Goal: Transaction & Acquisition: Purchase product/service

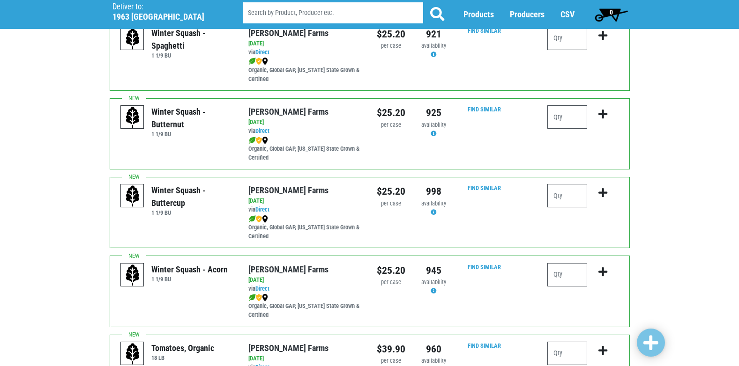
scroll to position [94, 0]
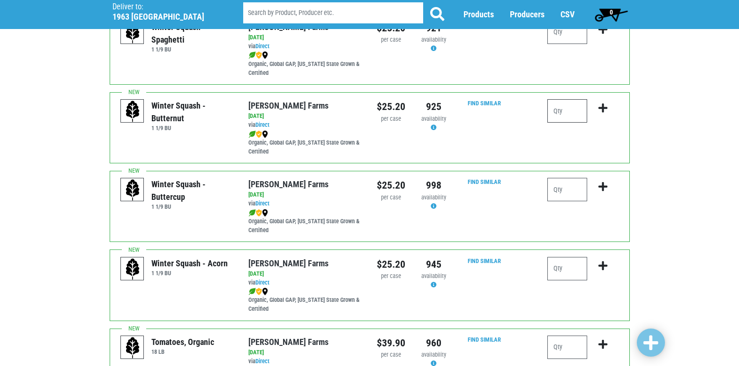
click at [560, 108] on input "number" at bounding box center [567, 110] width 40 height 23
type input "1"
click at [604, 108] on icon "submit" at bounding box center [602, 108] width 9 height 10
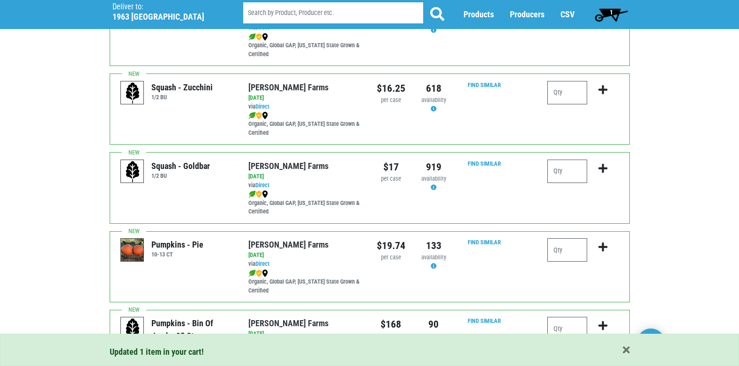
scroll to position [609, 0]
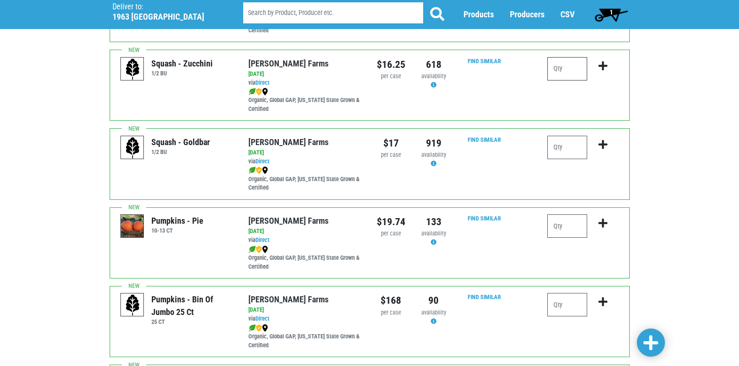
click at [564, 71] on input "number" at bounding box center [567, 68] width 40 height 23
type input "1"
click at [606, 61] on icon "submit" at bounding box center [602, 66] width 9 height 10
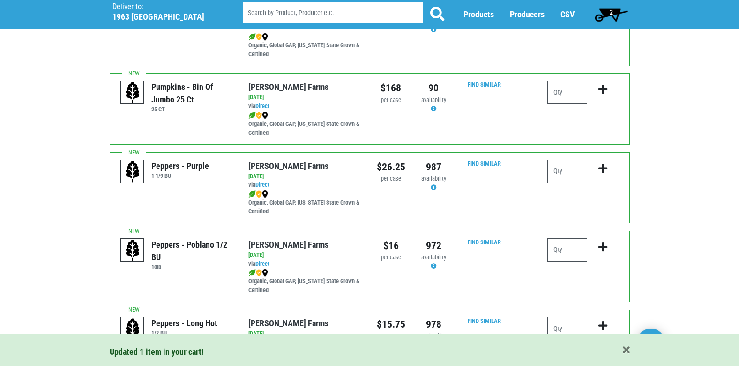
scroll to position [749, 0]
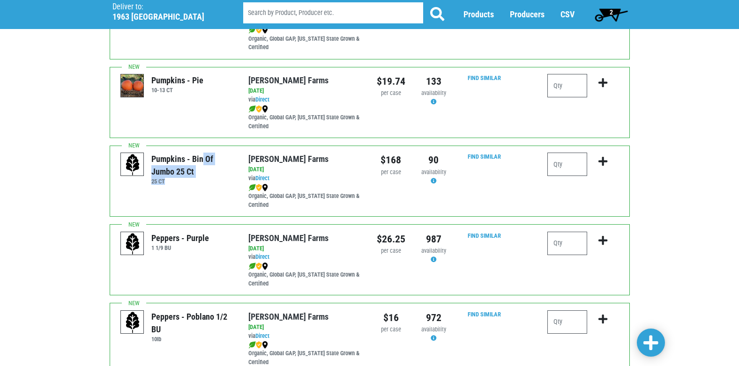
drag, startPoint x: 166, startPoint y: 154, endPoint x: 229, endPoint y: 185, distance: 70.2
click at [229, 185] on div "Pumpkins - Bin of Jumbo 25 ct 25 CT" at bounding box center [191, 169] width 87 height 32
click at [229, 185] on h6 "25 CT" at bounding box center [192, 181] width 83 height 7
drag, startPoint x: 178, startPoint y: 157, endPoint x: 199, endPoint y: 169, distance: 24.7
click at [199, 169] on div "Pumpkins - Bin of Jumbo 25 ct" at bounding box center [192, 165] width 83 height 25
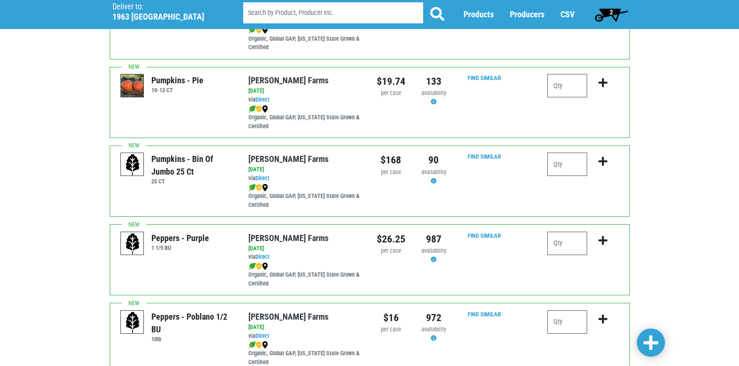
click at [199, 169] on div "Pumpkins - Bin of Jumbo 25 ct" at bounding box center [192, 165] width 83 height 25
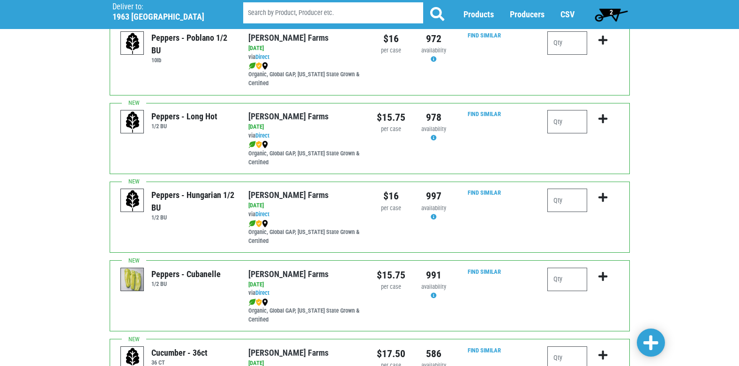
scroll to position [1030, 0]
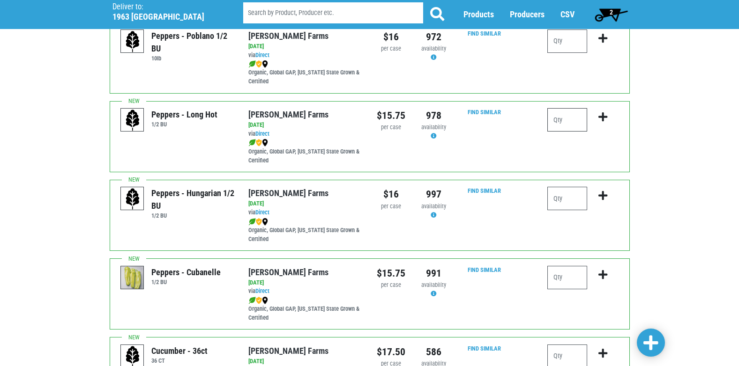
click at [562, 122] on input "number" at bounding box center [567, 119] width 40 height 23
type input "1"
drag, startPoint x: 609, startPoint y: 122, endPoint x: 586, endPoint y: 105, distance: 28.5
click at [608, 122] on button "submit" at bounding box center [603, 123] width 22 height 30
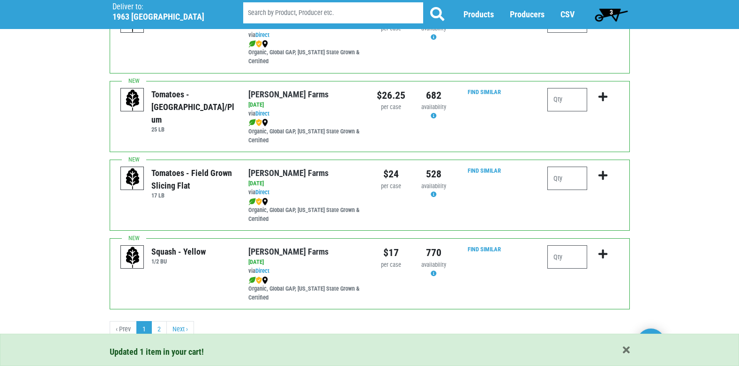
scroll to position [1369, 0]
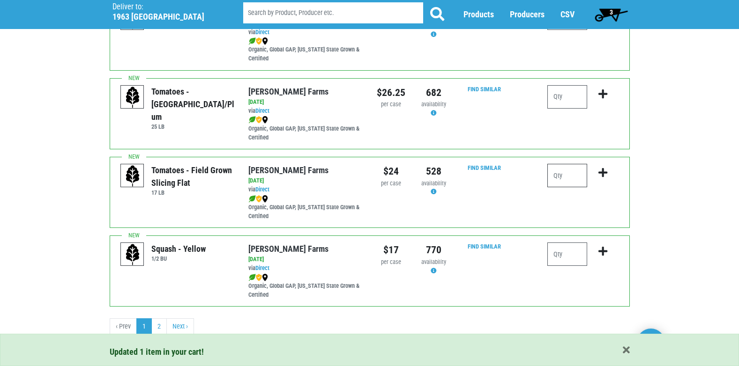
click at [562, 176] on input "number" at bounding box center [567, 175] width 40 height 23
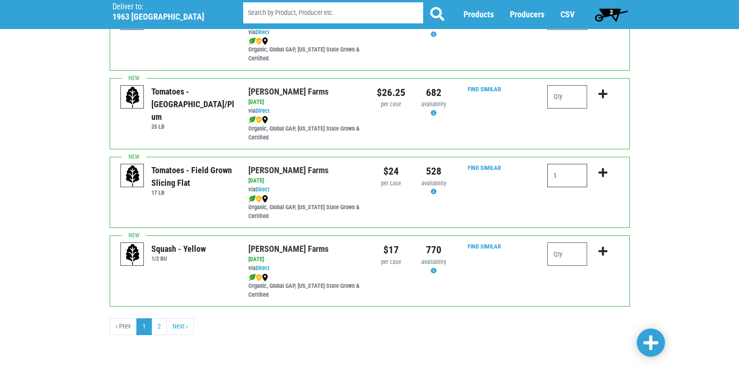
type input "1"
click at [601, 174] on icon "submit" at bounding box center [602, 173] width 9 height 10
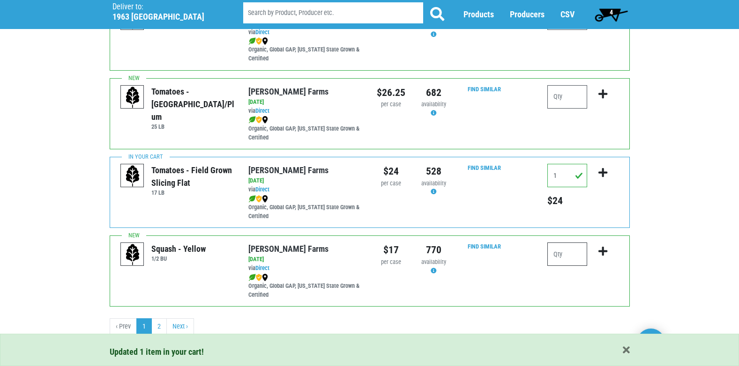
click at [577, 256] on input "number" at bounding box center [567, 254] width 40 height 23
type input "1"
click at [603, 250] on icon "submit" at bounding box center [602, 251] width 9 height 10
click at [156, 325] on link "2" at bounding box center [158, 326] width 15 height 17
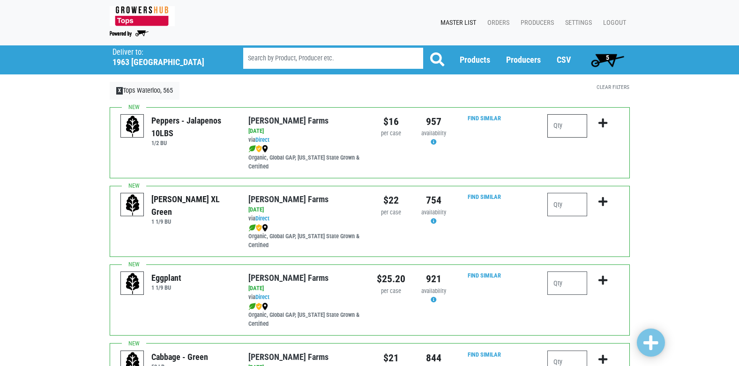
click at [569, 126] on input "number" at bounding box center [567, 125] width 40 height 23
type input "1"
click at [608, 122] on button "submit" at bounding box center [603, 129] width 22 height 30
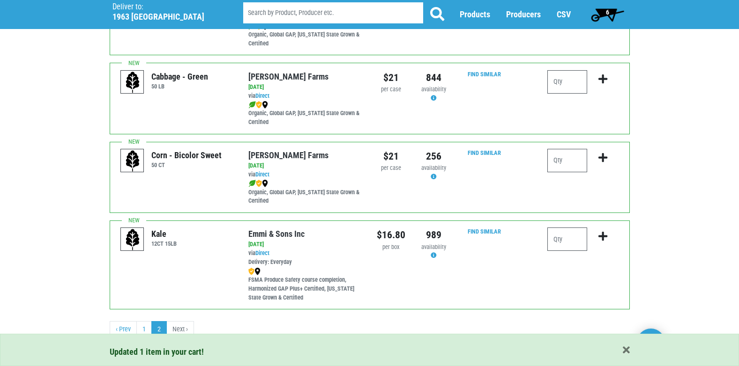
scroll to position [283, 0]
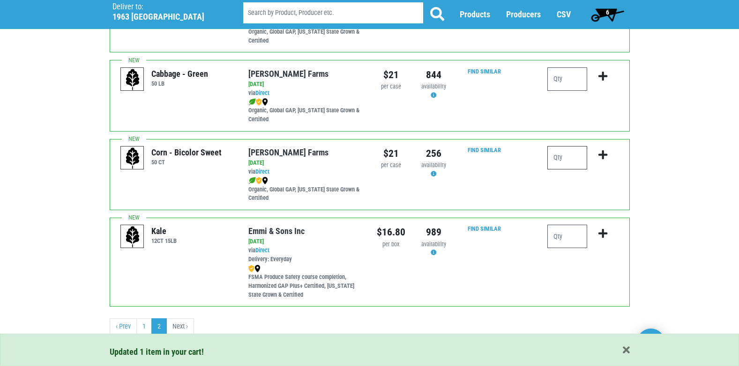
click at [570, 154] on input "number" at bounding box center [567, 157] width 40 height 23
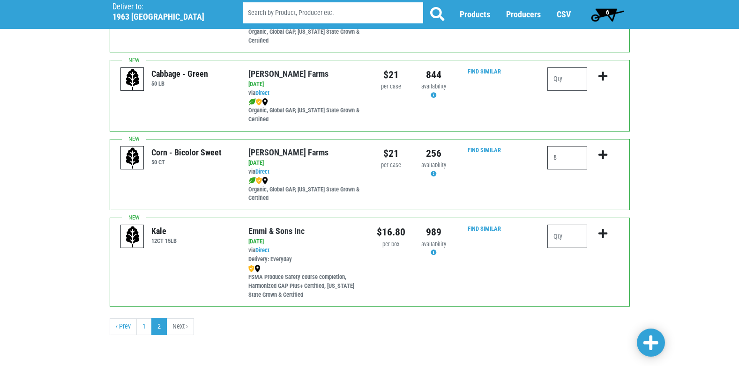
type input "8"
click at [599, 150] on icon "submit" at bounding box center [602, 155] width 9 height 10
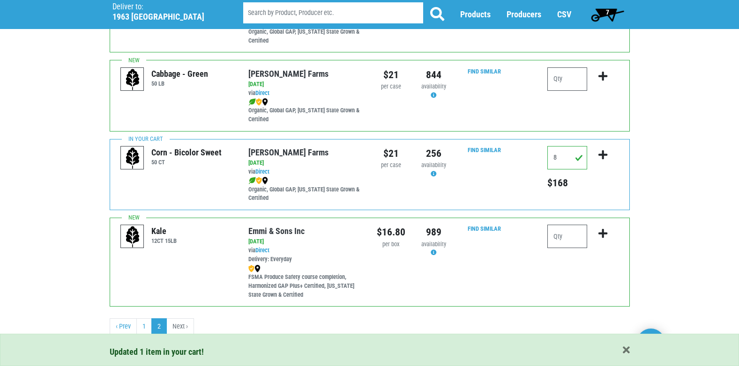
click at [612, 15] on span "7" at bounding box center [607, 14] width 42 height 19
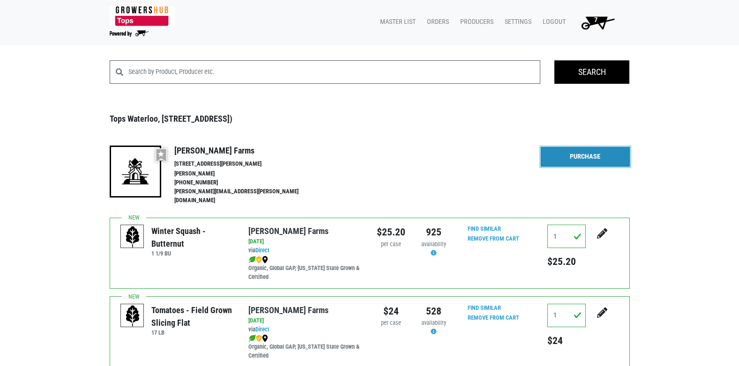
click at [577, 156] on link "Purchase" at bounding box center [584, 157] width 89 height 20
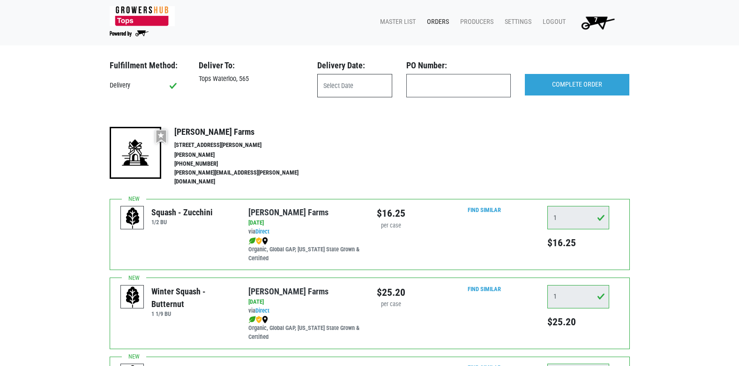
click at [345, 85] on input "text" at bounding box center [354, 85] width 75 height 23
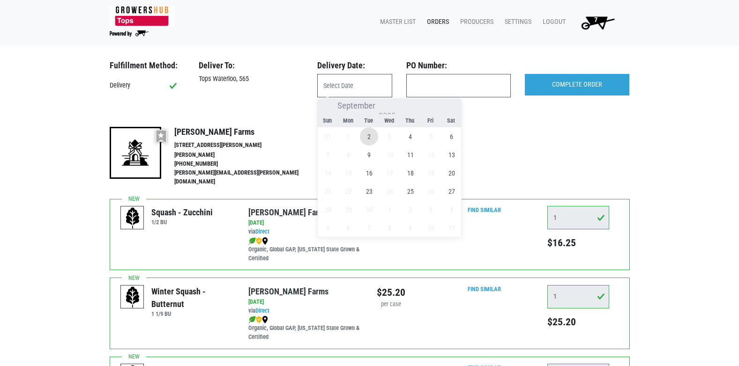
click at [368, 138] on span "2" at bounding box center [369, 136] width 18 height 18
type input "[DATE]"
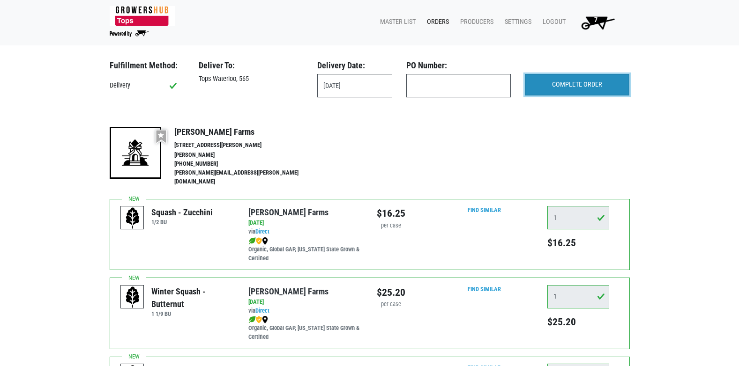
click at [553, 84] on input "COMPLETE ORDER" at bounding box center [577, 85] width 104 height 22
